Goal: Information Seeking & Learning: Check status

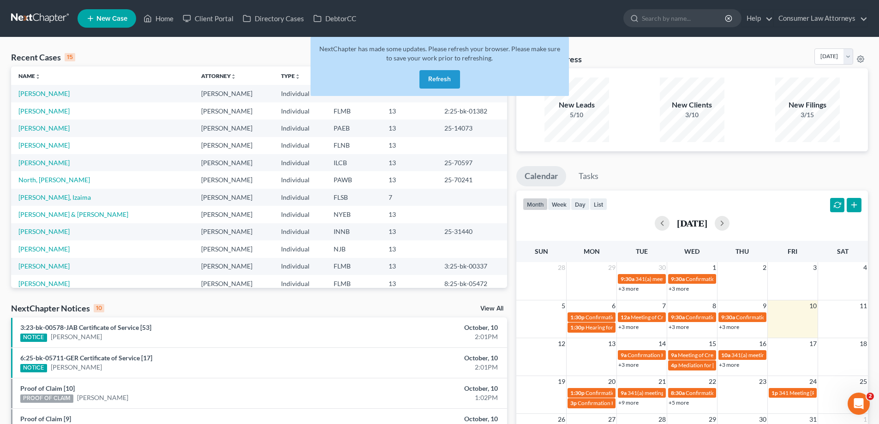
click at [449, 79] on button "Refresh" at bounding box center [440, 79] width 41 height 18
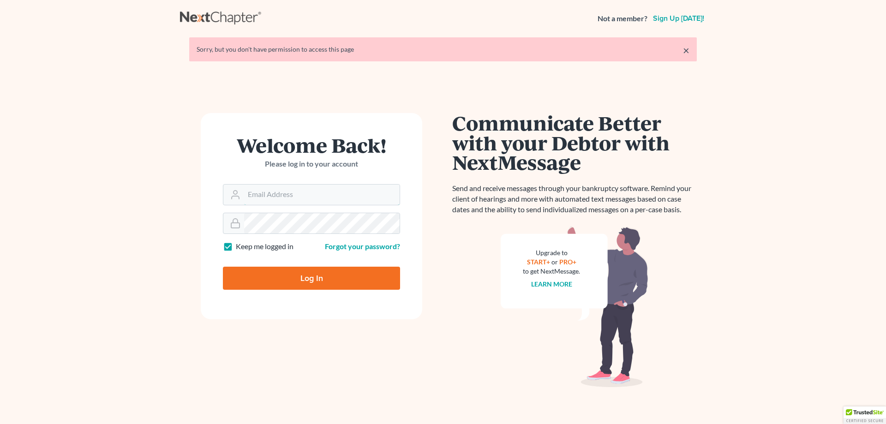
type input "ykim@consumerlawattorneys.com"
click at [306, 275] on input "Log In" at bounding box center [311, 278] width 177 height 23
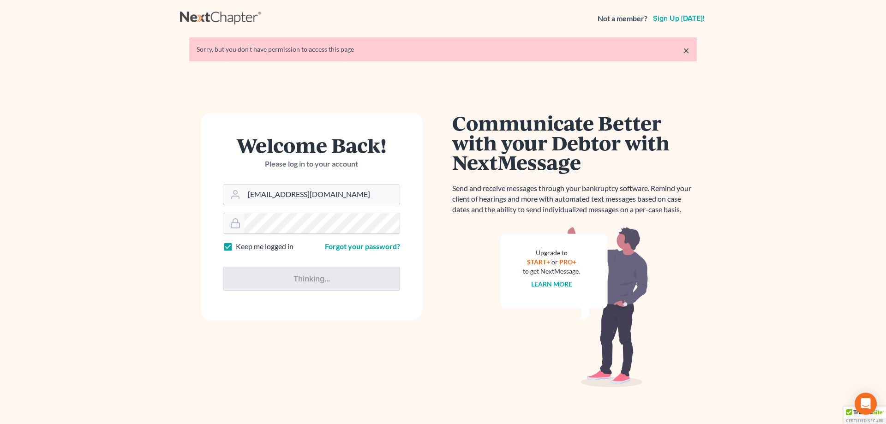
type input "Thinking..."
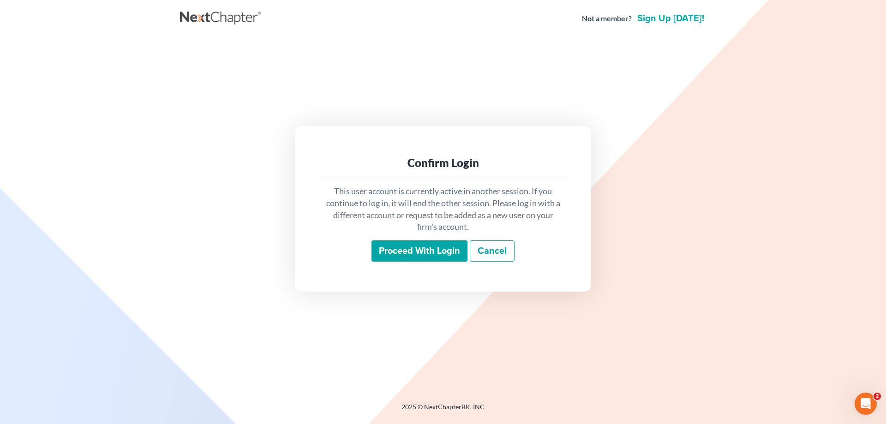
click at [425, 244] on input "Proceed with login" at bounding box center [420, 250] width 96 height 21
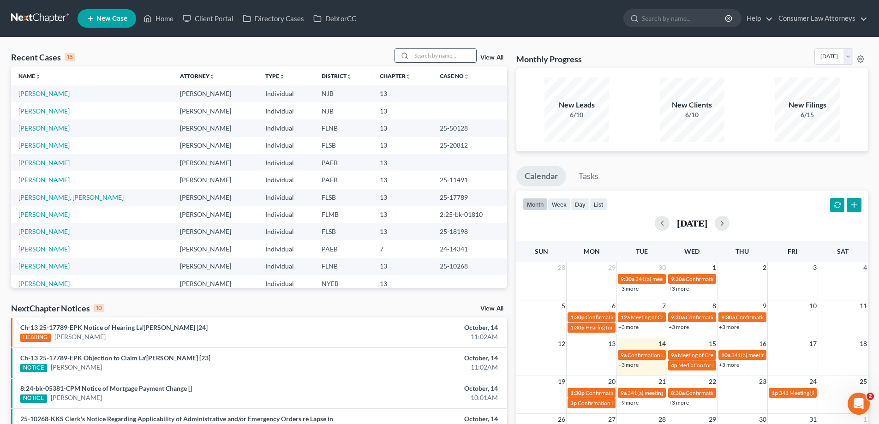
click at [462, 55] on input "search" at bounding box center [444, 55] width 65 height 13
type input "mcleod"
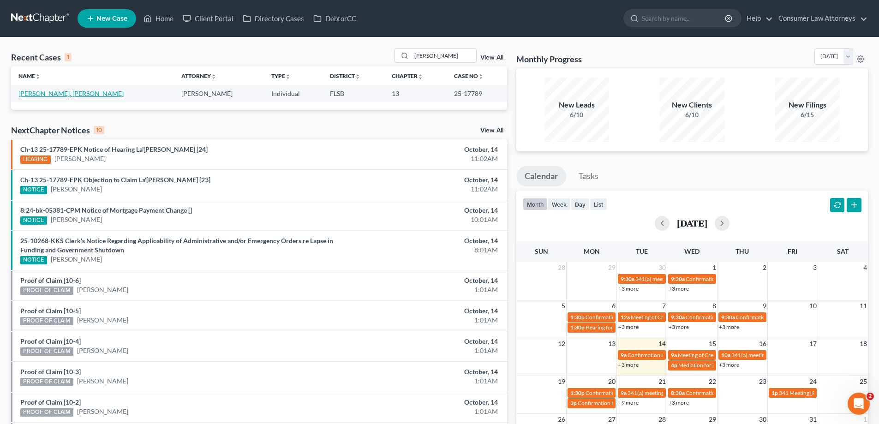
click at [61, 92] on link "McLeod, La'Rosha" at bounding box center [70, 94] width 105 height 8
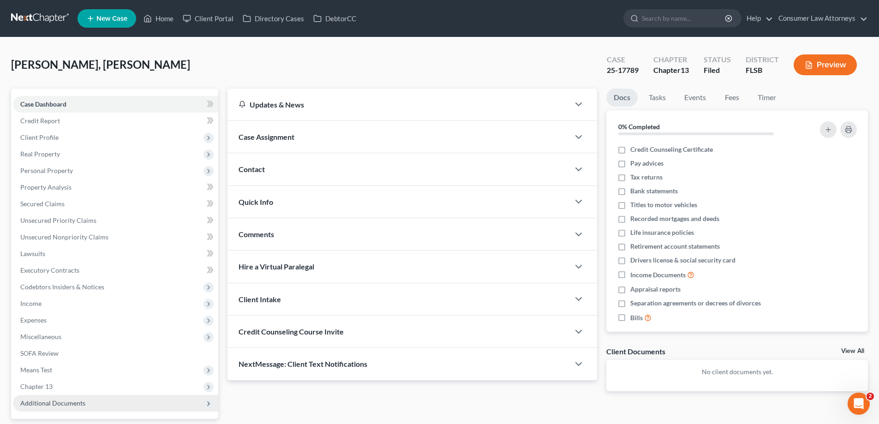
click at [64, 397] on span "Additional Documents" at bounding box center [115, 403] width 205 height 17
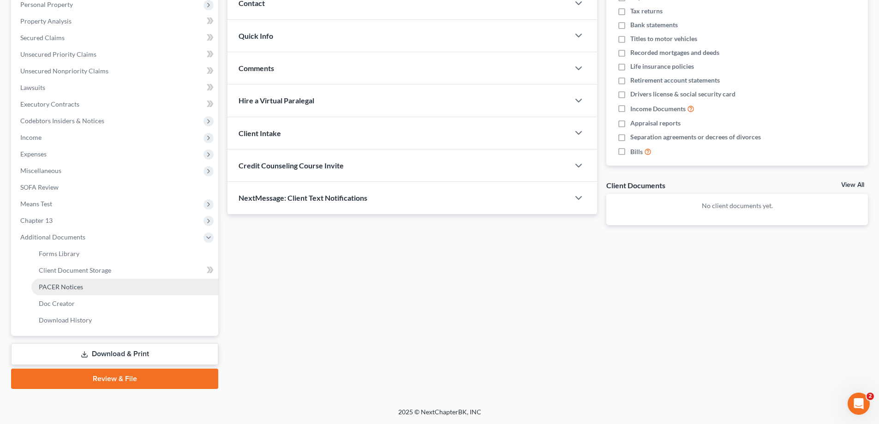
click at [79, 283] on span "PACER Notices" at bounding box center [61, 287] width 44 height 8
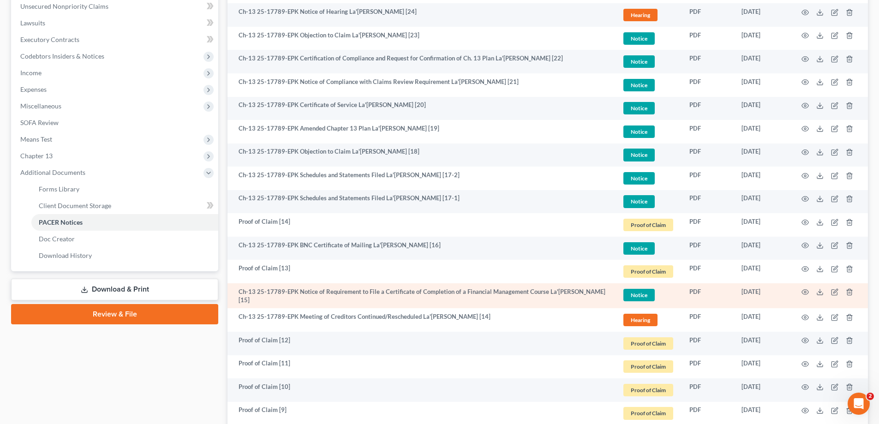
scroll to position [92, 0]
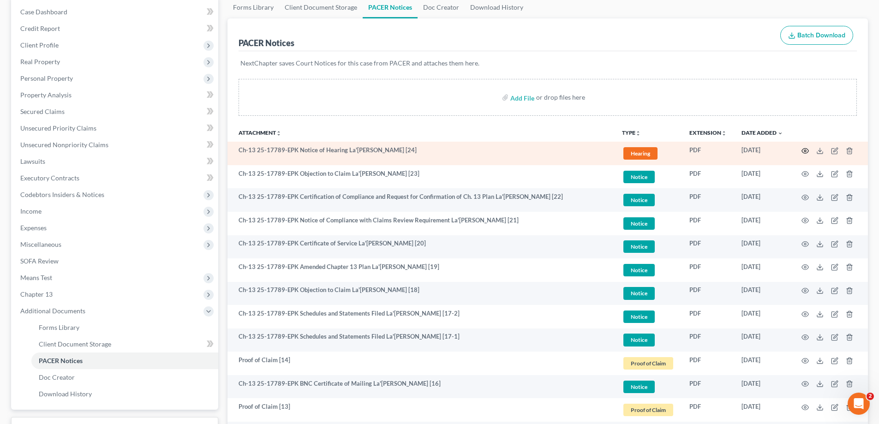
click at [803, 150] on icon "button" at bounding box center [805, 150] width 7 height 7
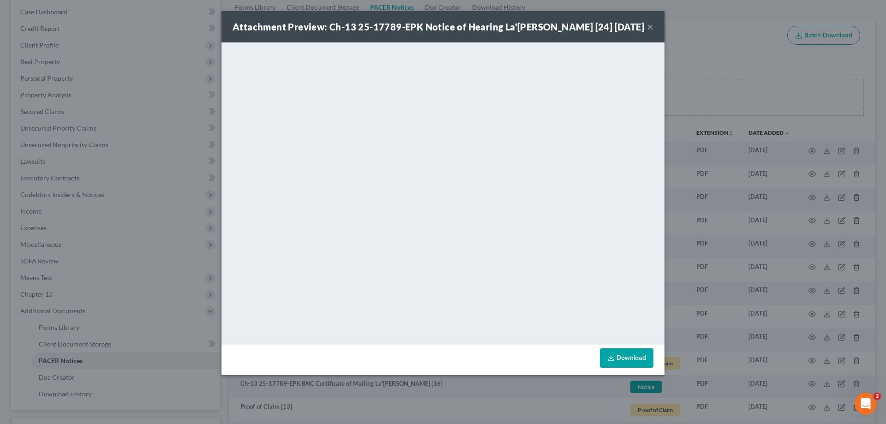
click at [729, 84] on div "Attachment Preview: Ch-13 25-17789-EPK Notice of Hearing La'Rosha Nico [24] 10/…" at bounding box center [443, 212] width 886 height 424
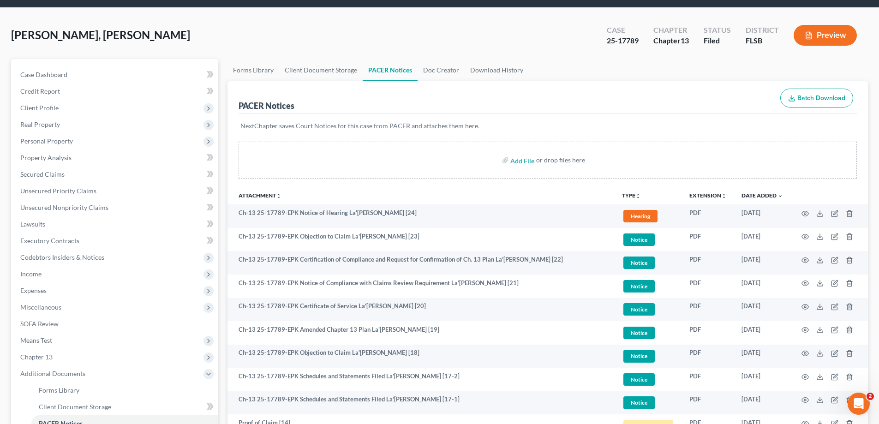
scroll to position [0, 0]
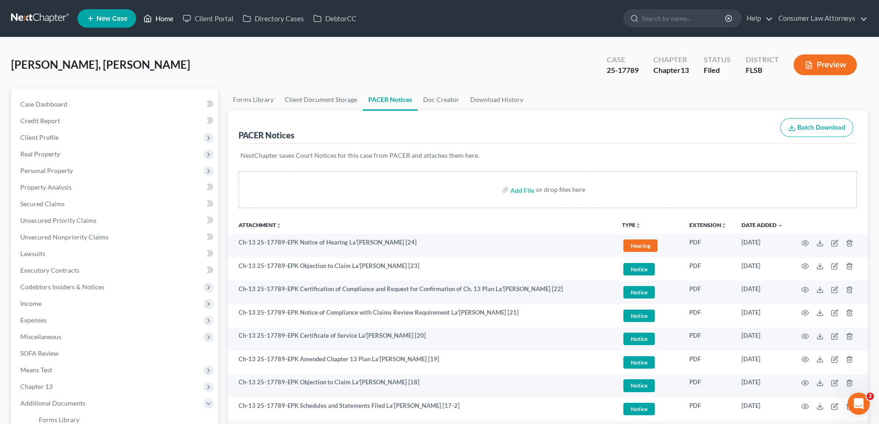
click at [150, 12] on link "Home" at bounding box center [158, 18] width 39 height 17
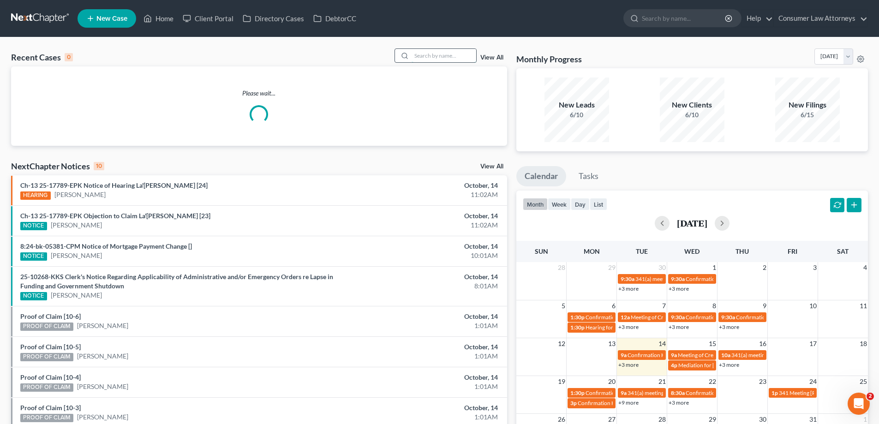
click at [450, 51] on input "search" at bounding box center [444, 55] width 65 height 13
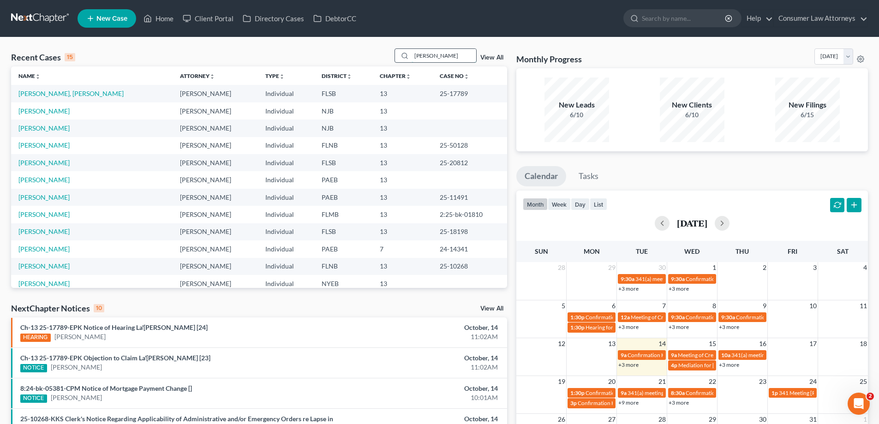
type input "rosario"
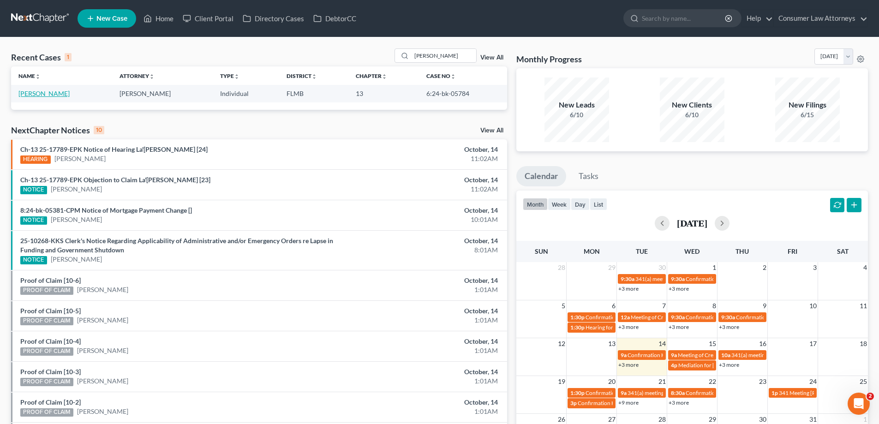
click at [44, 96] on link "Rosario, Christina" at bounding box center [43, 94] width 51 height 8
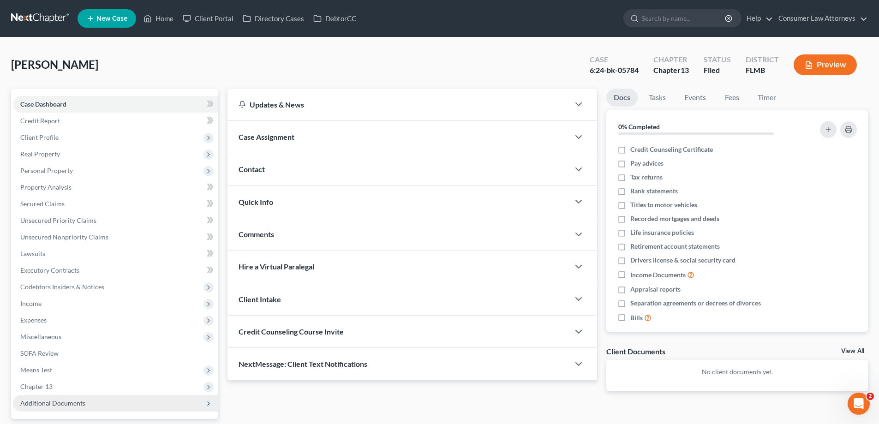
click at [55, 403] on span "Additional Documents" at bounding box center [52, 403] width 65 height 8
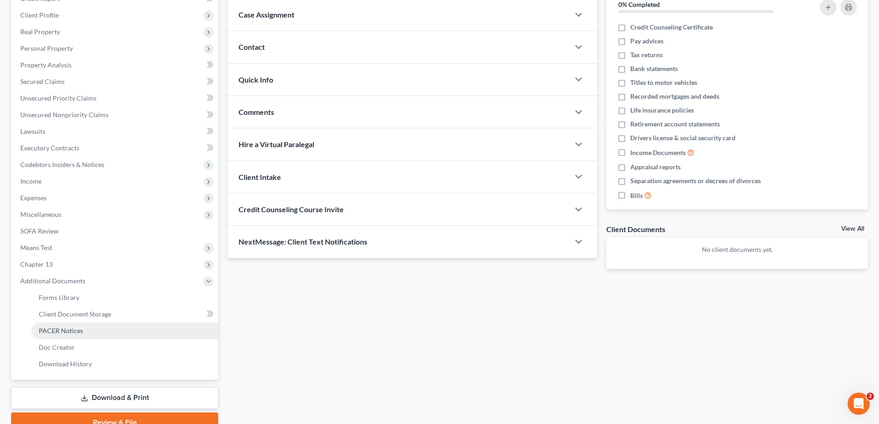
scroll to position [166, 0]
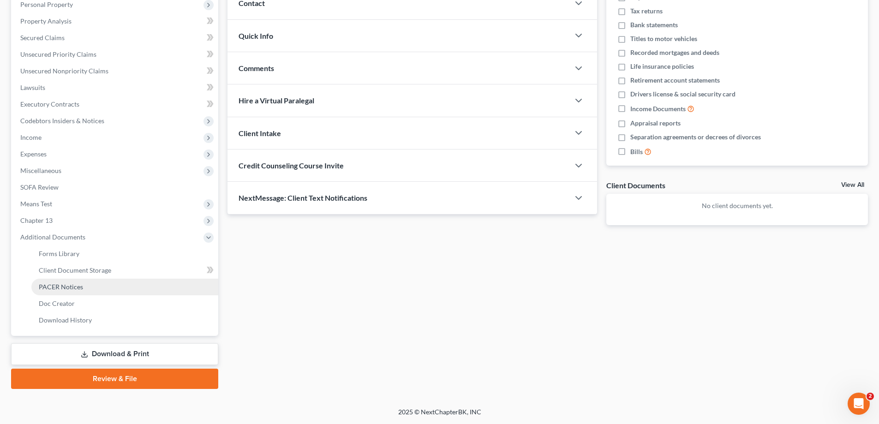
click at [61, 287] on span "PACER Notices" at bounding box center [61, 287] width 44 height 8
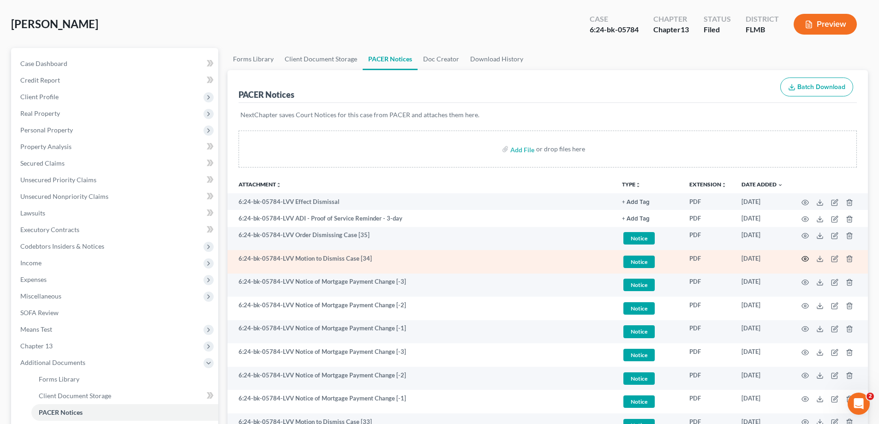
scroll to position [92, 0]
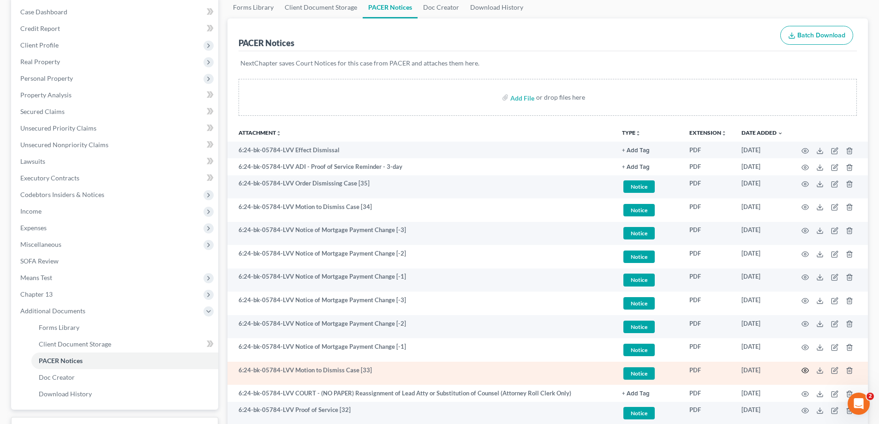
click at [804, 369] on icon "button" at bounding box center [805, 370] width 7 height 7
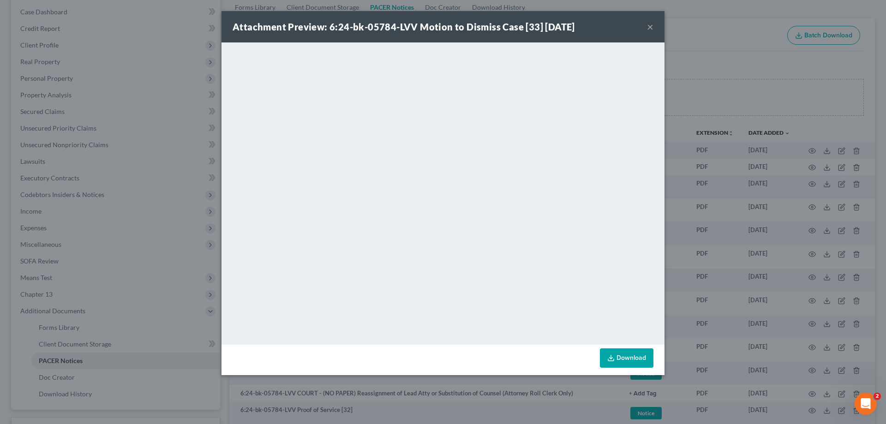
click at [722, 79] on div "Attachment Preview: 6:24-bk-05784-LVV Motion to Dismiss Case [33] 06/10/2025 × …" at bounding box center [443, 212] width 886 height 424
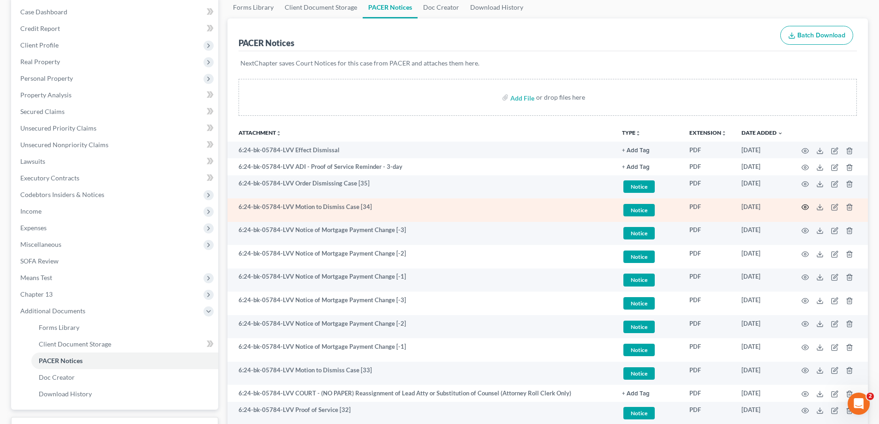
click at [804, 206] on icon "button" at bounding box center [805, 207] width 7 height 7
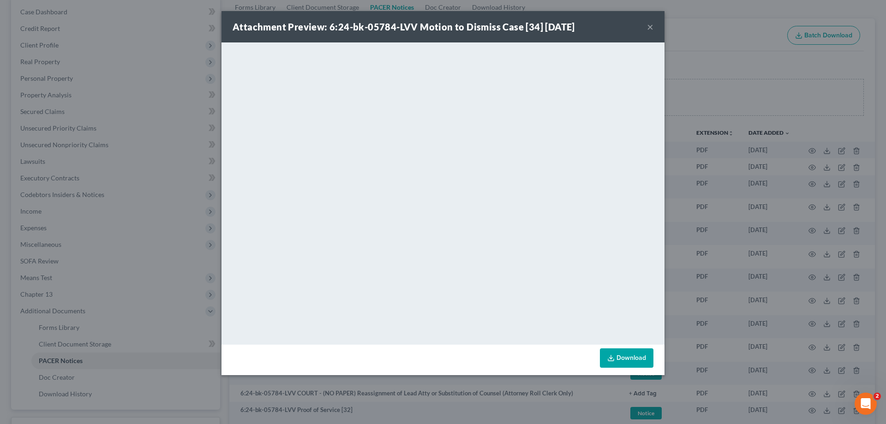
click at [734, 78] on div "Attachment Preview: 6:24-bk-05784-LVV Motion to Dismiss Case [34] 07/31/2025 × …" at bounding box center [443, 212] width 886 height 424
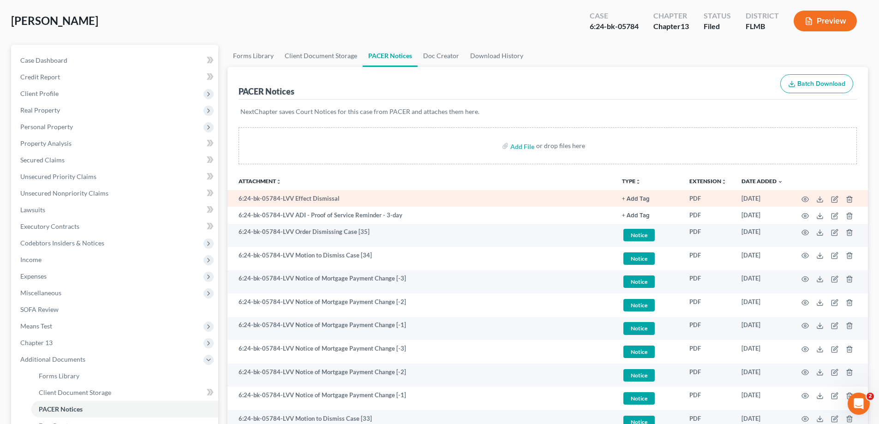
scroll to position [0, 0]
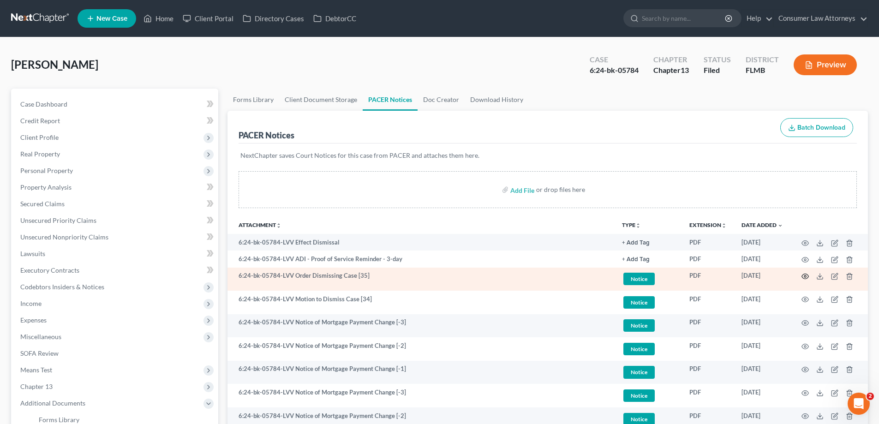
click at [808, 273] on icon "button" at bounding box center [805, 276] width 7 height 7
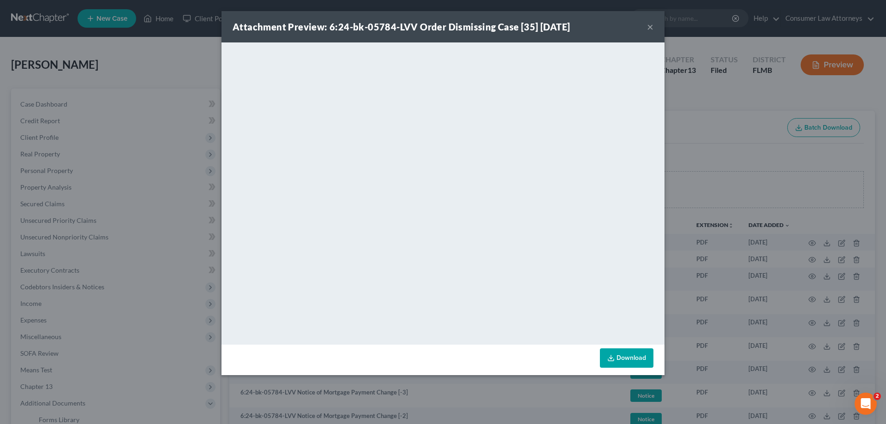
click at [734, 154] on div "Attachment Preview: 6:24-bk-05784-LVV Order Dismissing Case [35] 09/15/2025 × <…" at bounding box center [443, 212] width 886 height 424
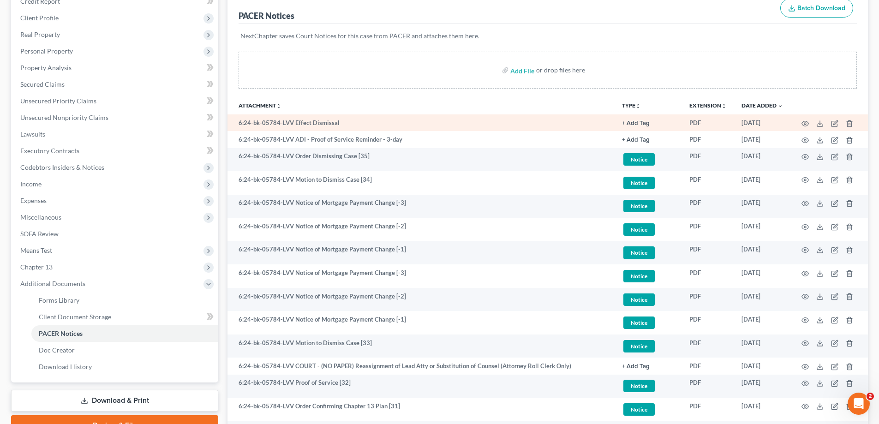
scroll to position [138, 0]
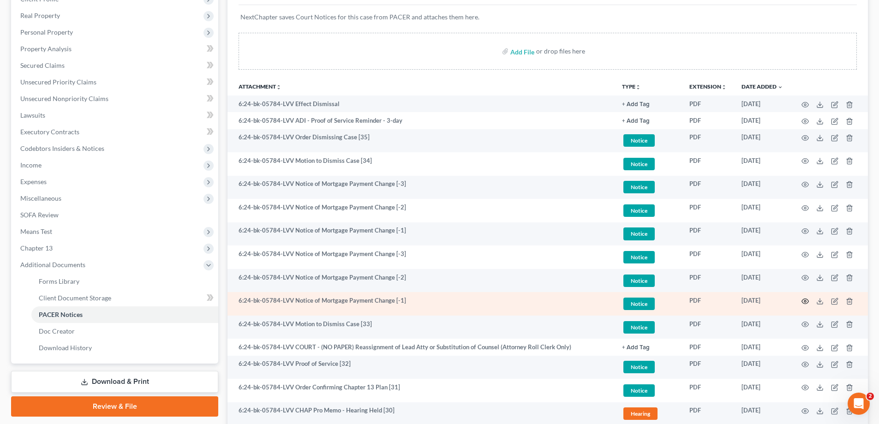
click at [805, 300] on circle "button" at bounding box center [806, 301] width 2 height 2
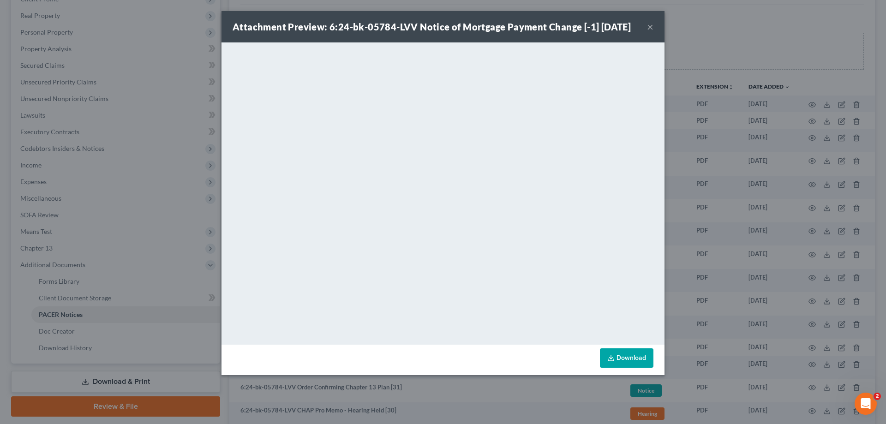
click at [714, 242] on div "Attachment Preview: 6:24-bk-05784-LVV Notice of Mortgage Payment Change [-1] 07…" at bounding box center [443, 212] width 886 height 424
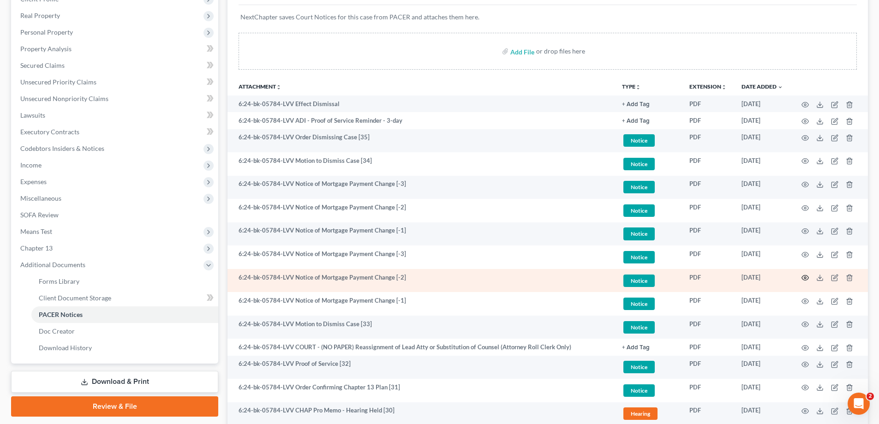
click at [806, 276] on icon "button" at bounding box center [805, 277] width 7 height 7
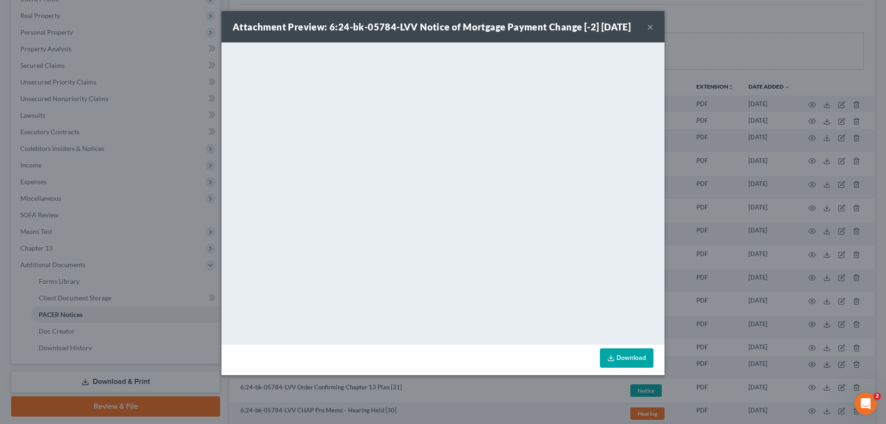
click at [707, 217] on div "Attachment Preview: 6:24-bk-05784-LVV Notice of Mortgage Payment Change [-2] 07…" at bounding box center [443, 212] width 886 height 424
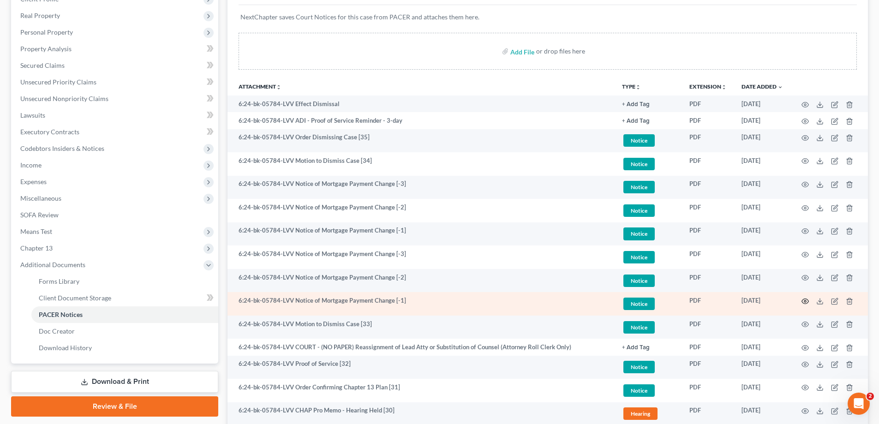
click at [805, 302] on circle "button" at bounding box center [806, 301] width 2 height 2
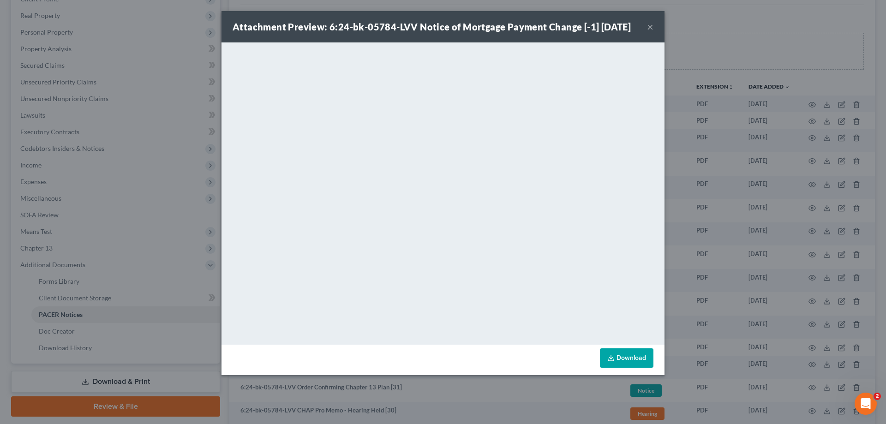
drag, startPoint x: 441, startPoint y: 379, endPoint x: 432, endPoint y: 358, distance: 23.0
click at [441, 375] on div "Download" at bounding box center [443, 360] width 443 height 30
click at [691, 253] on div "Attachment Preview: 6:24-bk-05784-LVV Notice of Mortgage Payment Change [-1] 07…" at bounding box center [443, 212] width 886 height 424
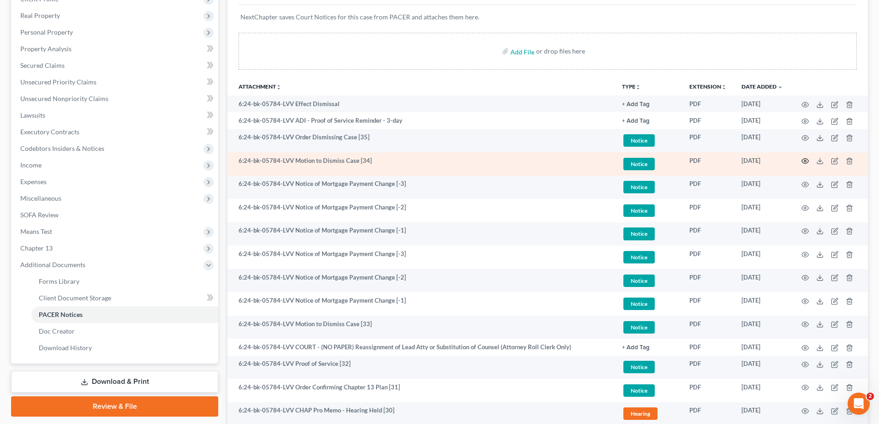
click at [804, 160] on icon "button" at bounding box center [805, 161] width 7 height 5
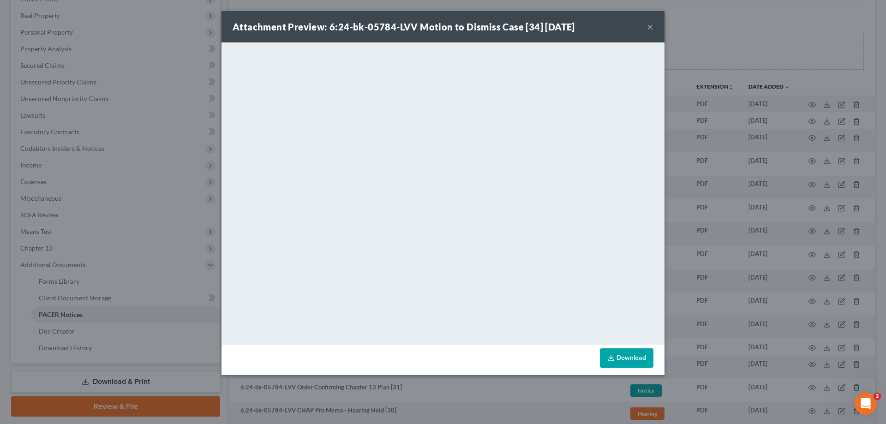
click at [787, 7] on div "Attachment Preview: 6:24-bk-05784-LVV Motion to Dismiss Case [34] 07/31/2025 × …" at bounding box center [443, 212] width 886 height 424
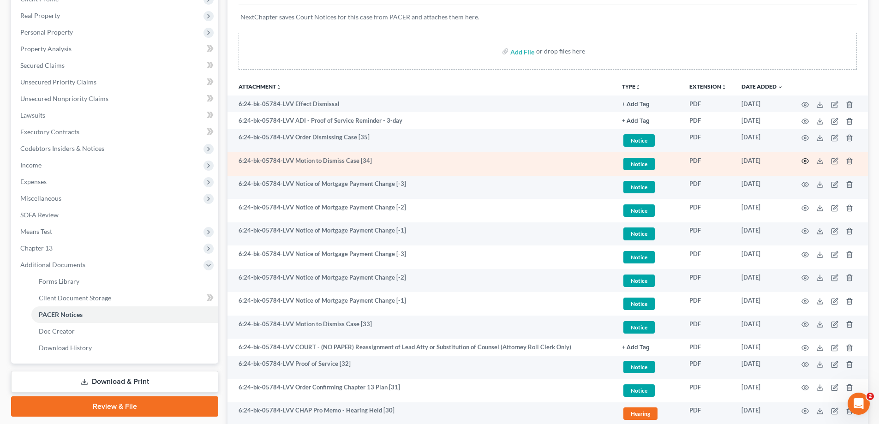
click at [803, 159] on icon "button" at bounding box center [805, 160] width 7 height 7
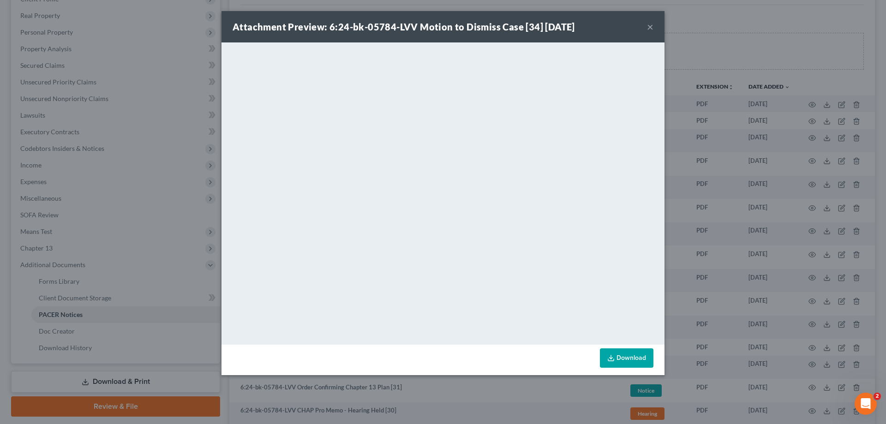
click at [650, 25] on button "×" at bounding box center [650, 26] width 6 height 11
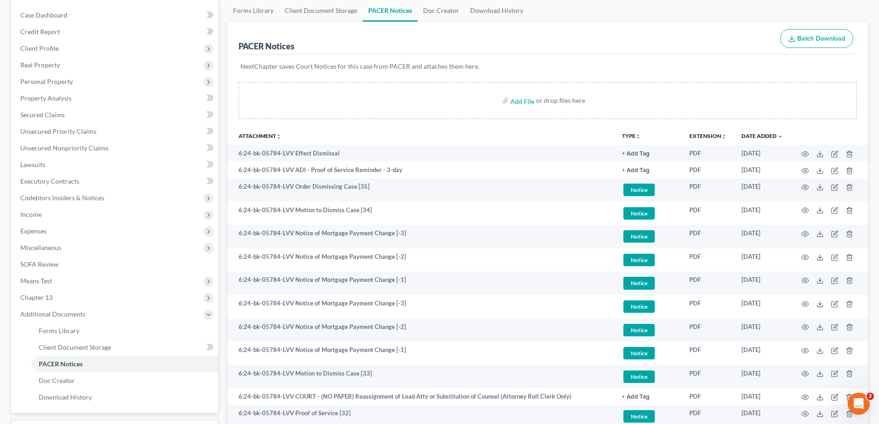
scroll to position [0, 0]
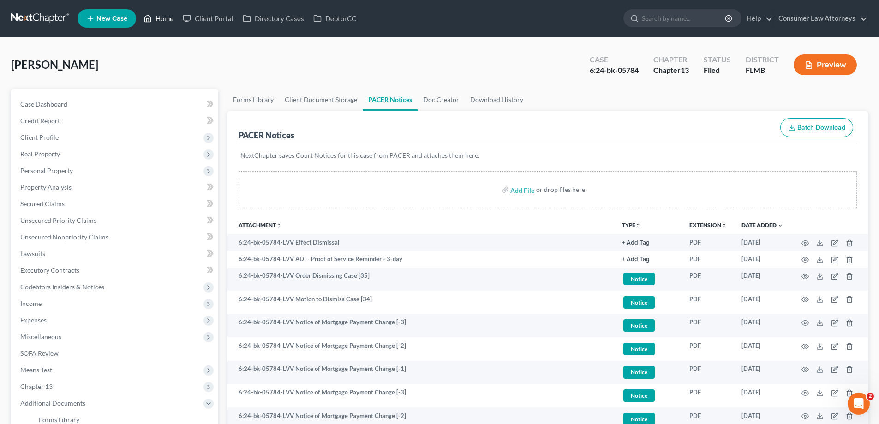
click at [153, 14] on link "Home" at bounding box center [158, 18] width 39 height 17
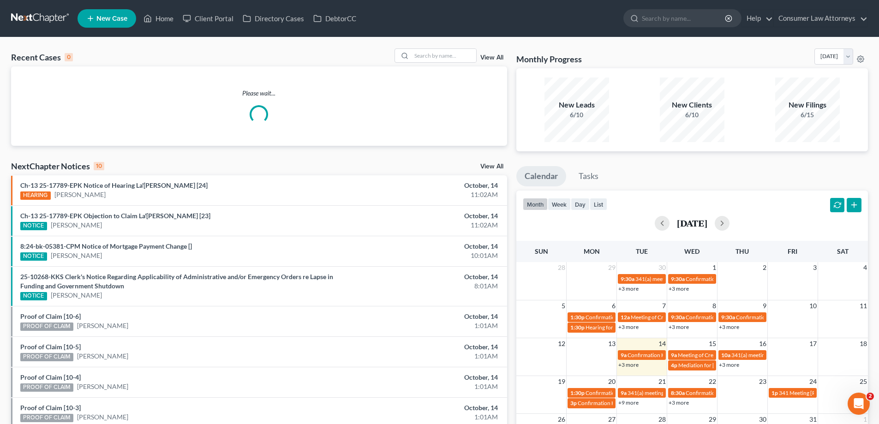
click at [628, 368] on link "+3 more" at bounding box center [628, 364] width 20 height 7
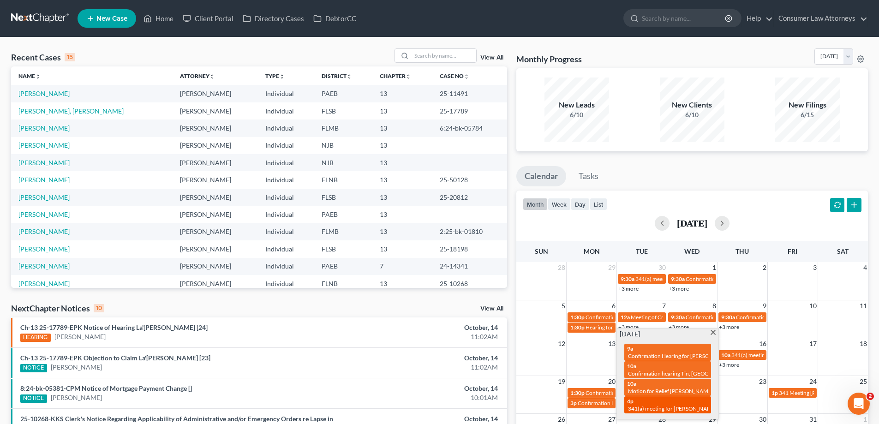
click at [647, 405] on span "341(a) meeting for [PERSON_NAME]" at bounding box center [672, 408] width 89 height 7
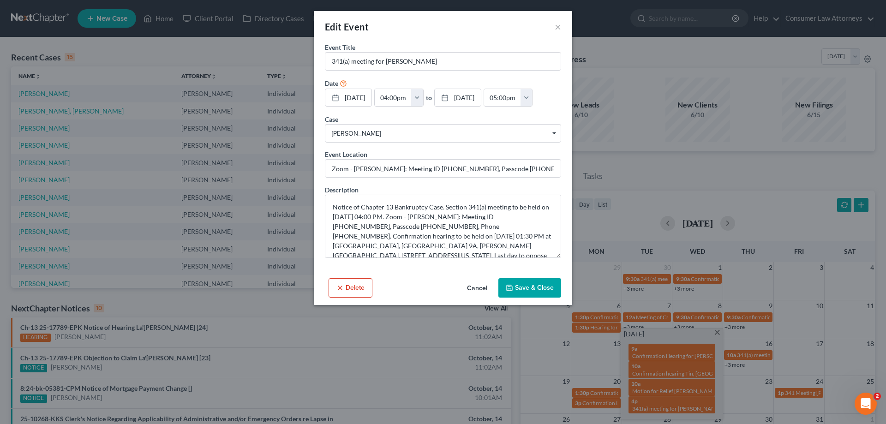
click at [641, 164] on div "Edit Event × Event Title * 341(a) meeting for Vitaliy Tkachuk Date 10/14/2025 c…" at bounding box center [443, 212] width 886 height 424
